Goal: Find specific page/section: Find specific page/section

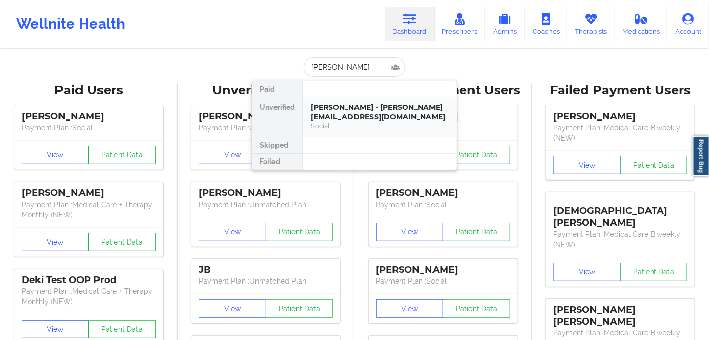
click at [364, 115] on div "[PERSON_NAME] - [PERSON_NAME][EMAIL_ADDRESS][DOMAIN_NAME]" at bounding box center [380, 112] width 138 height 19
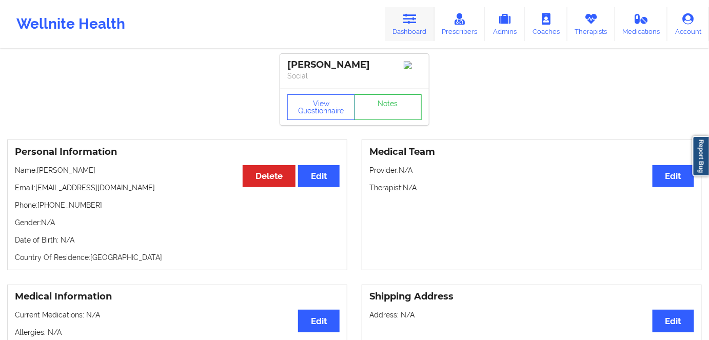
click at [415, 26] on link "Dashboard" at bounding box center [409, 24] width 49 height 34
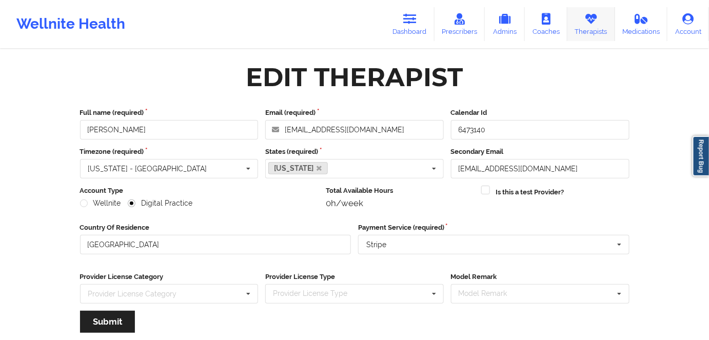
drag, startPoint x: 0, startPoint y: 0, endPoint x: 599, endPoint y: 21, distance: 599.2
click at [599, 21] on link "Therapists" at bounding box center [592, 24] width 48 height 34
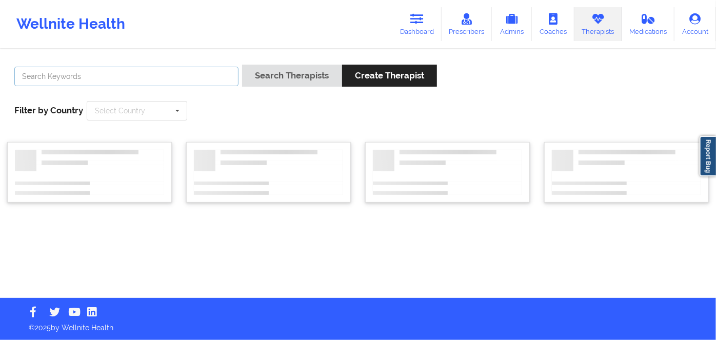
drag, startPoint x: 188, startPoint y: 74, endPoint x: 201, endPoint y: 77, distance: 12.7
click at [193, 75] on input "text" at bounding box center [126, 76] width 224 height 19
paste input "SUSAN ZAPATHA"
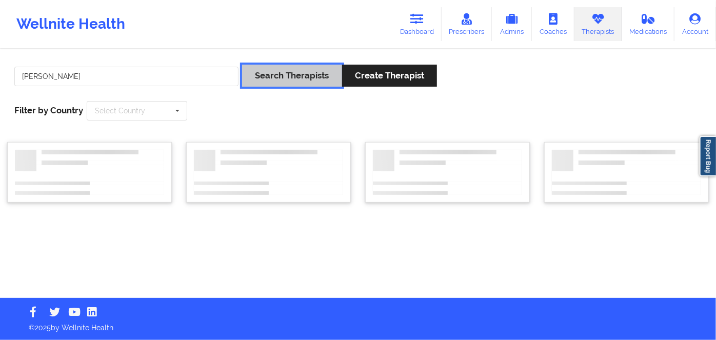
click at [292, 74] on button "Search Therapists" at bounding box center [292, 76] width 100 height 22
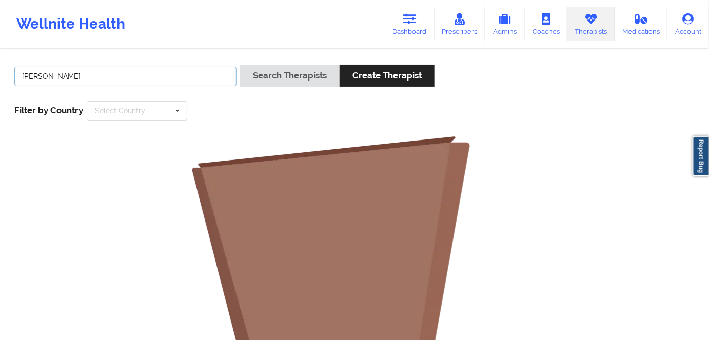
click at [151, 77] on input "SUSAN ZAPATHA" at bounding box center [125, 76] width 222 height 19
click at [245, 116] on div "SUSAN ZAPATHA Search Therapists Create Therapist Filter by Country Select Count…" at bounding box center [354, 92] width 695 height 70
drag, startPoint x: 154, startPoint y: 72, endPoint x: 5, endPoint y: 72, distance: 149.3
click at [5, 72] on div "SUSAN ZAPATHA Search Therapists Create Therapist Filter by Country Select Count…" at bounding box center [354, 316] width 709 height 533
paste input "Hi, JANET! SCAN scheduled an appointment for you with one of our therapists, SU…"
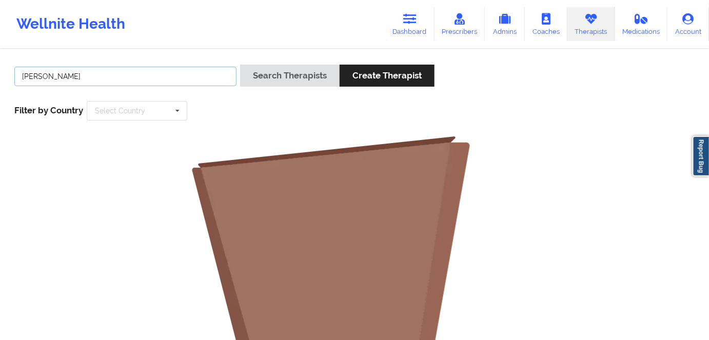
drag, startPoint x: 134, startPoint y: 78, endPoint x: 7, endPoint y: 76, distance: 127.3
click at [7, 76] on div "SUSAN ZAPATHA Search Therapists Create Therapist Filter by Country Select Count…" at bounding box center [354, 92] width 695 height 70
paste input "text"
click at [240, 65] on button "Search Therapists" at bounding box center [290, 76] width 100 height 22
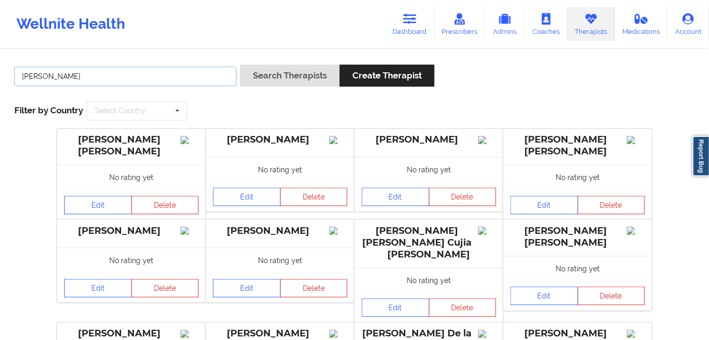
drag, startPoint x: 42, startPoint y: 74, endPoint x: 0, endPoint y: 76, distance: 42.1
paste input "ZAPATHA"
click at [49, 75] on input "SUSAN ZAPATHA" at bounding box center [125, 76] width 222 height 19
click at [48, 75] on input "SUSAN ZAPATHA" at bounding box center [125, 76] width 222 height 19
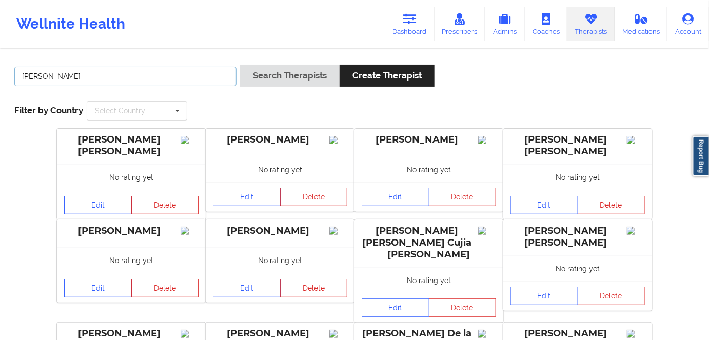
drag, startPoint x: 48, startPoint y: 75, endPoint x: 10, endPoint y: 77, distance: 37.5
click at [11, 77] on div "SUSAN ZAPATHA" at bounding box center [125, 79] width 229 height 29
click at [39, 76] on input "SUSAN ZAPATHA" at bounding box center [125, 76] width 222 height 19
click at [40, 75] on input "SUSAN ZAPATHA" at bounding box center [125, 76] width 222 height 19
type input "ZAPATHA"
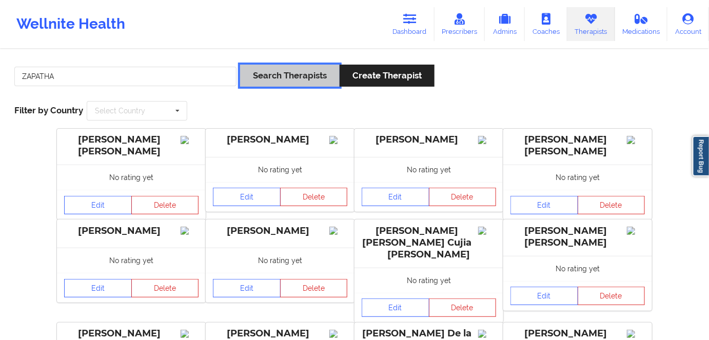
click at [284, 80] on button "Search Therapists" at bounding box center [290, 76] width 100 height 22
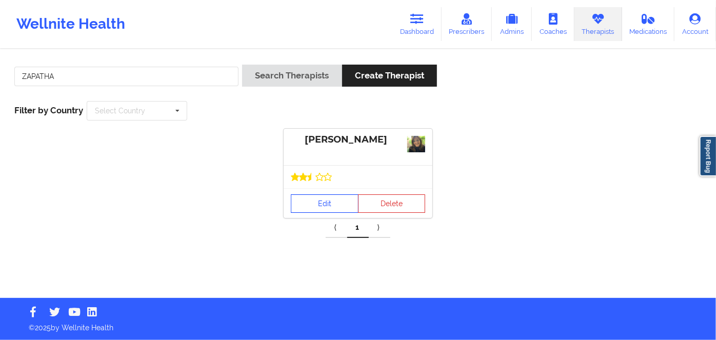
click at [316, 200] on link "Edit" at bounding box center [325, 203] width 68 height 18
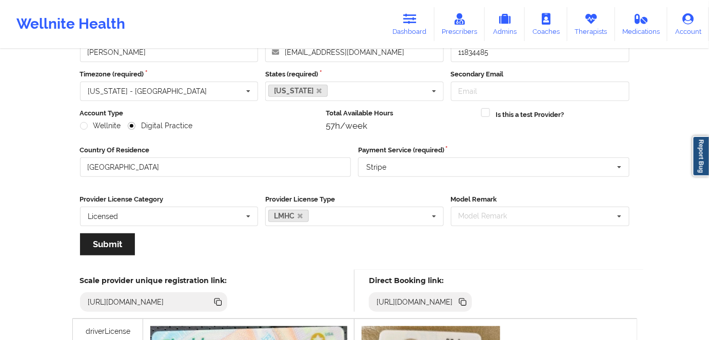
scroll to position [186, 0]
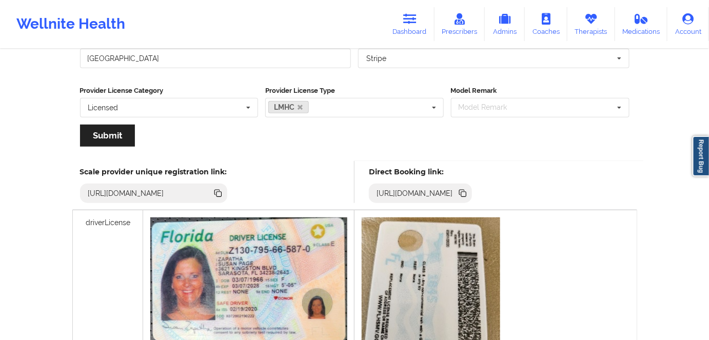
click at [466, 192] on icon at bounding box center [463, 194] width 5 height 5
